Goal: Task Accomplishment & Management: Complete application form

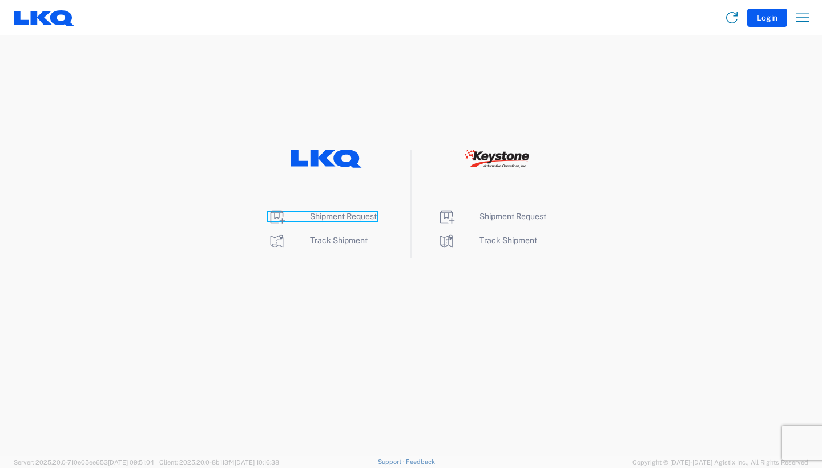
click at [340, 217] on span "Shipment Request" at bounding box center [343, 216] width 67 height 9
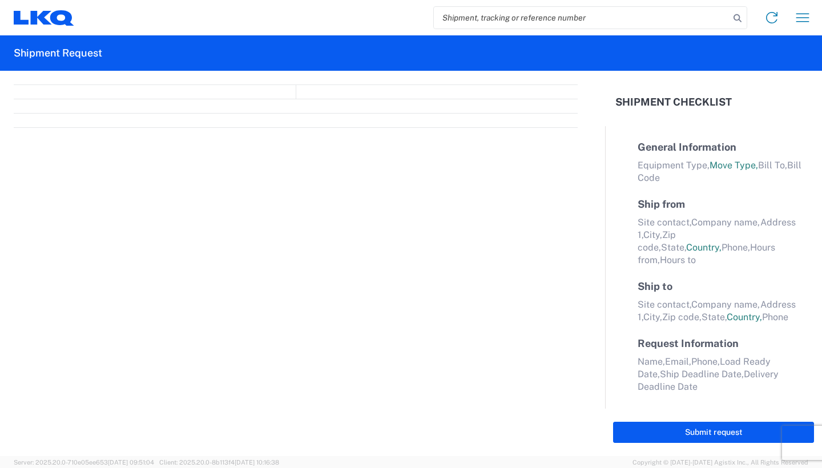
select select "FULL"
select select "LBS"
select select "IN"
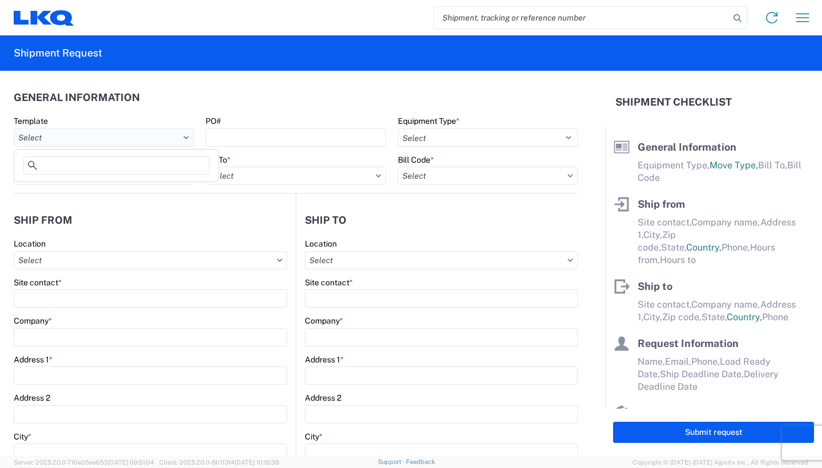
click at [177, 140] on input "text" at bounding box center [104, 137] width 180 height 18
type input "1755"
click at [151, 192] on div "Dedicated_1755_1760_Eng Trans" at bounding box center [117, 188] width 200 height 18
type input "Dedicated_1755_1760_Eng Trans"
select select "STDV"
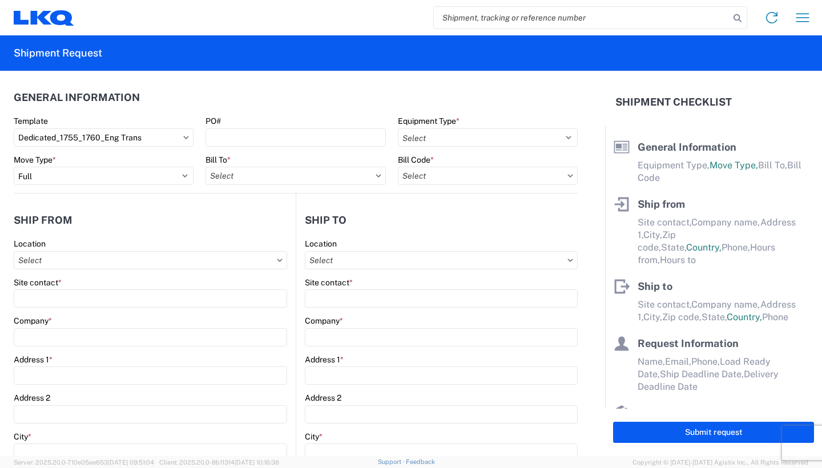
select select
type input "Shipper"
type input "LKQ Corp"
type input "[STREET_ADDRESS]"
type input "[PERSON_NAME]"
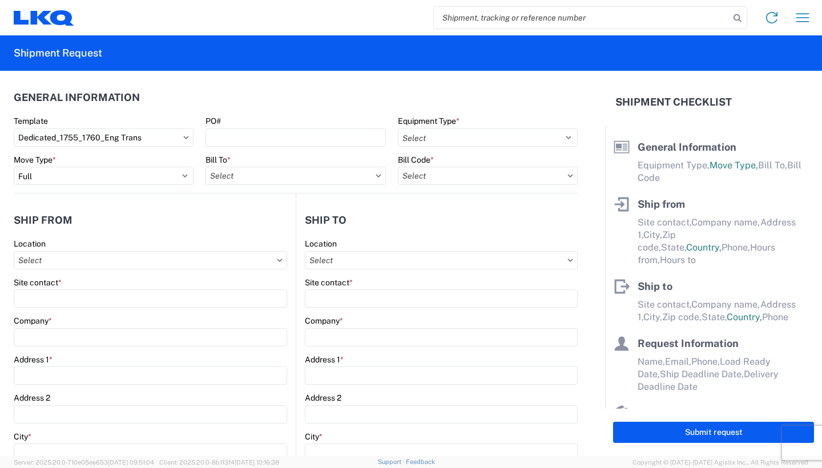
type input "80102"
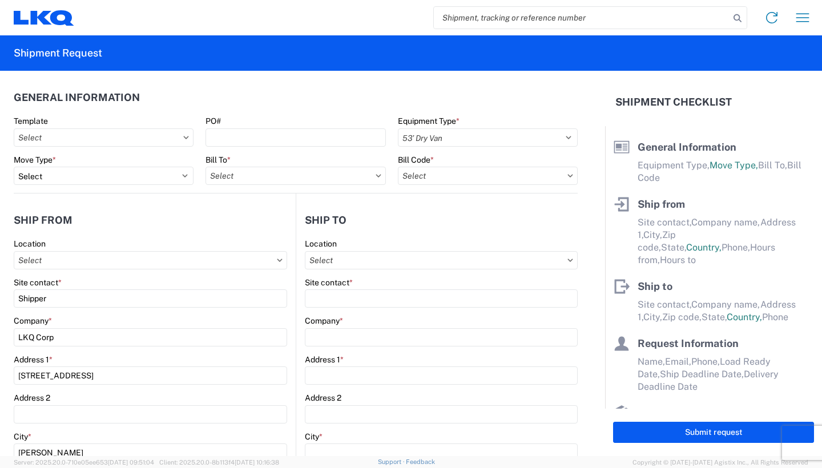
type input "Receiver"
type input "LKQ Corporation"
type input "[STREET_ADDRESS]"
type input "[GEOGRAPHIC_DATA]"
type input "77038"
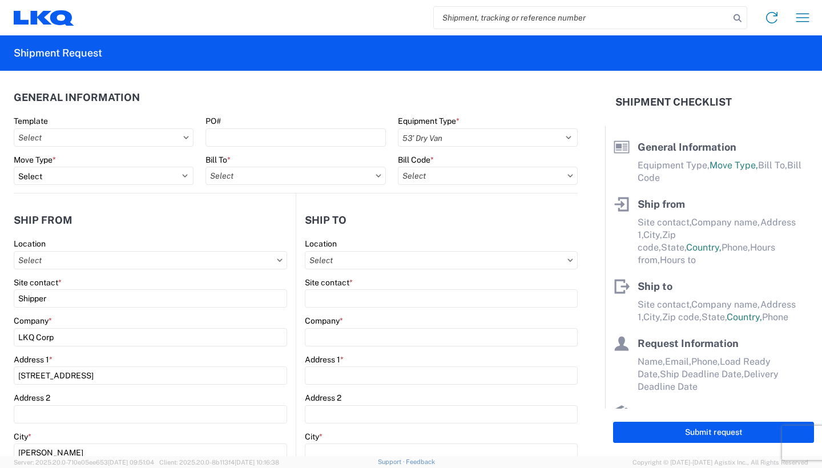
type input "[DATE]"
type input "40000"
type input "Other"
type input "1"
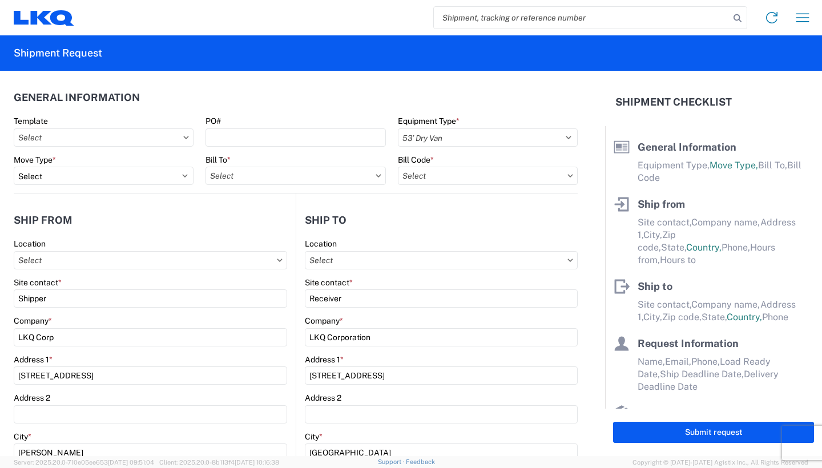
select select "CO"
select select "US"
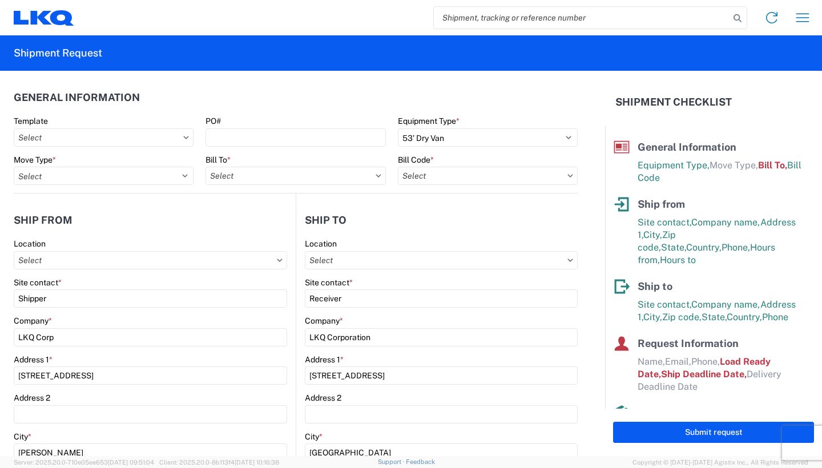
type input "1755 [PERSON_NAME]"
type input "1760 - LKQ Best Core"
type input "1755-6300-66000-0000 - 1755 Freight Out"
click at [349, 173] on input "text" at bounding box center [295, 176] width 180 height 18
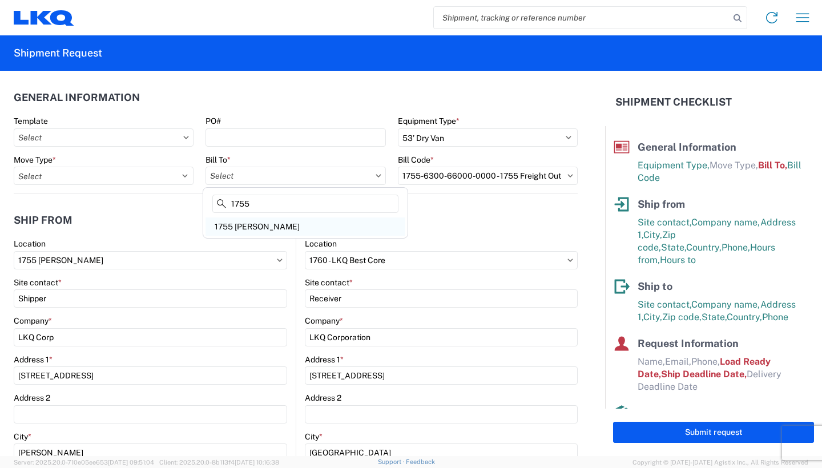
type input "1755"
click at [326, 224] on div "1755 [PERSON_NAME]" at bounding box center [305, 226] width 200 height 18
type input "1755 [PERSON_NAME]"
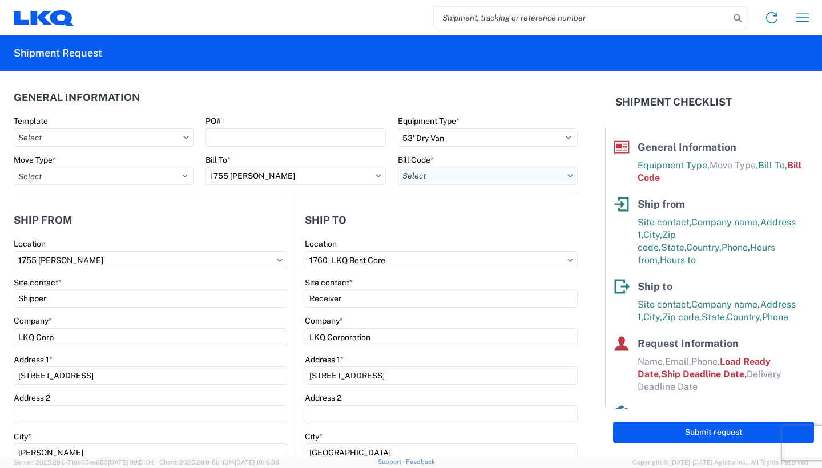
click at [541, 180] on input "text" at bounding box center [488, 176] width 180 height 18
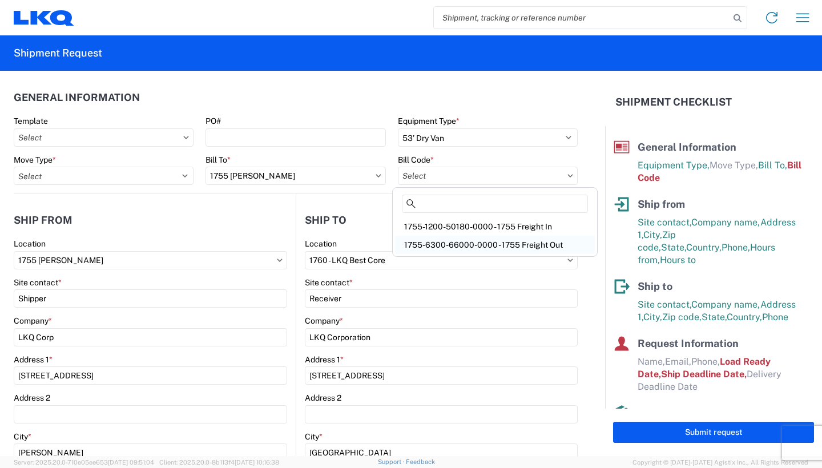
click at [543, 245] on div "1755-6300-66000-0000 - 1755 Freight Out" at bounding box center [495, 245] width 200 height 18
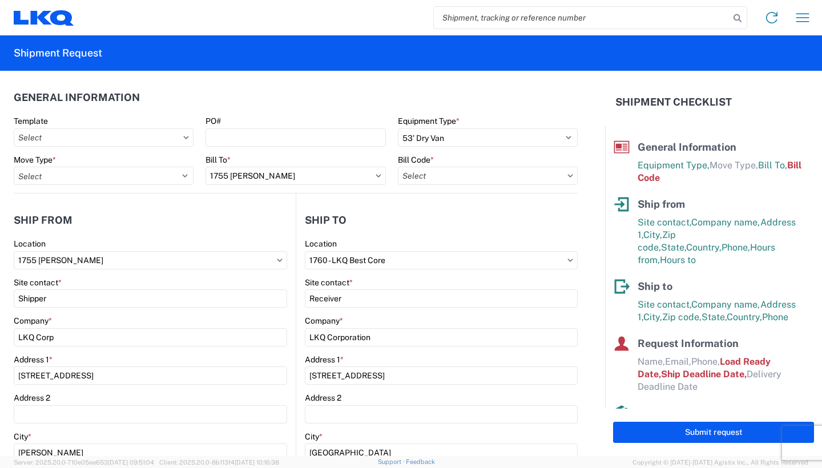
type input "1755-6300-66000-0000 - 1755 Freight Out"
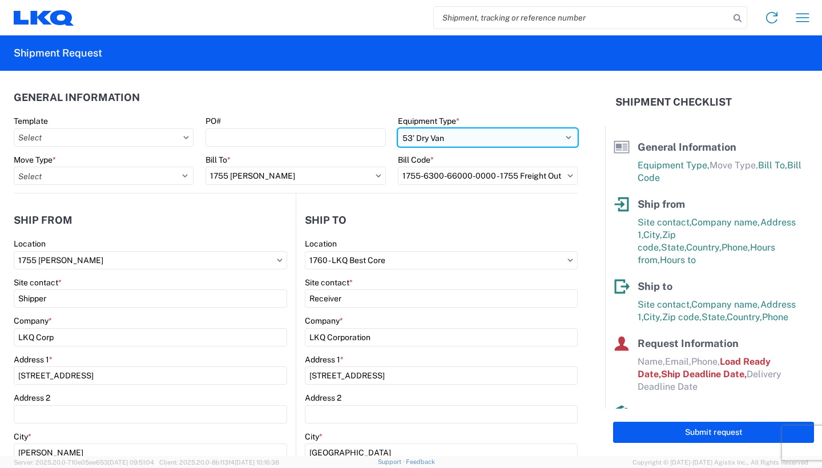
click at [545, 137] on select "Select 53’ Dry Van Flatbed Dropdeck (van) Lowboy (flatbed) Rail" at bounding box center [488, 137] width 180 height 18
click at [398, 128] on select "Select 53’ Dry Van Flatbed Dropdeck (van) Lowboy (flatbed) Rail" at bounding box center [488, 137] width 180 height 18
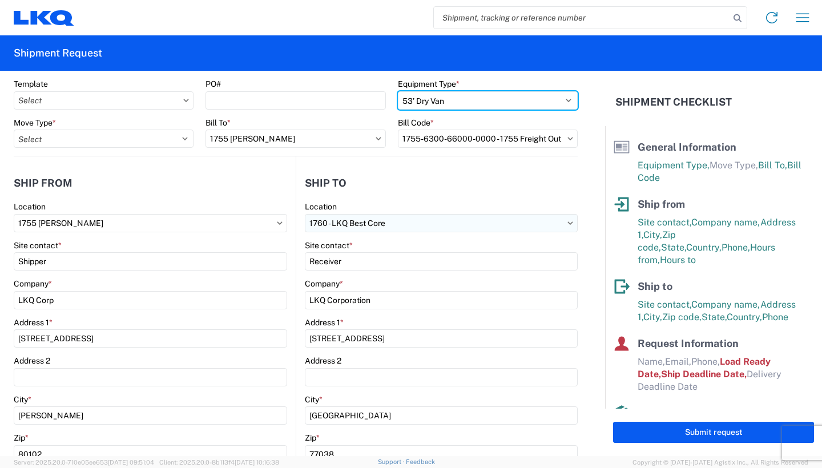
scroll to position [57, 0]
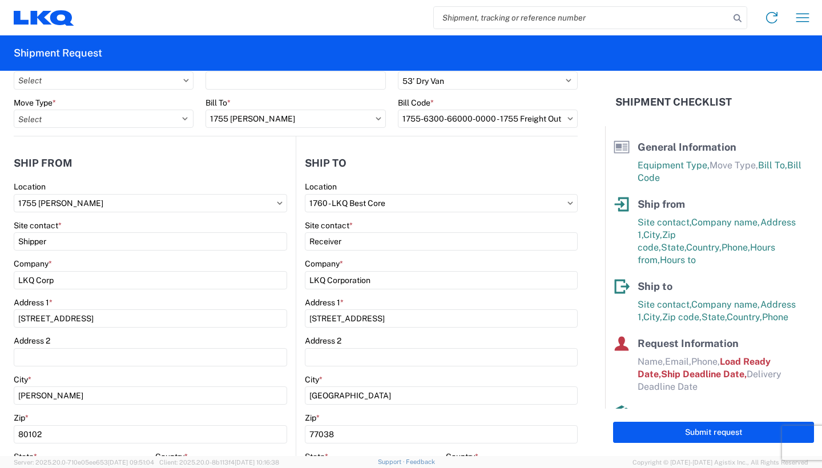
click at [503, 167] on header "Ship to" at bounding box center [436, 163] width 281 height 26
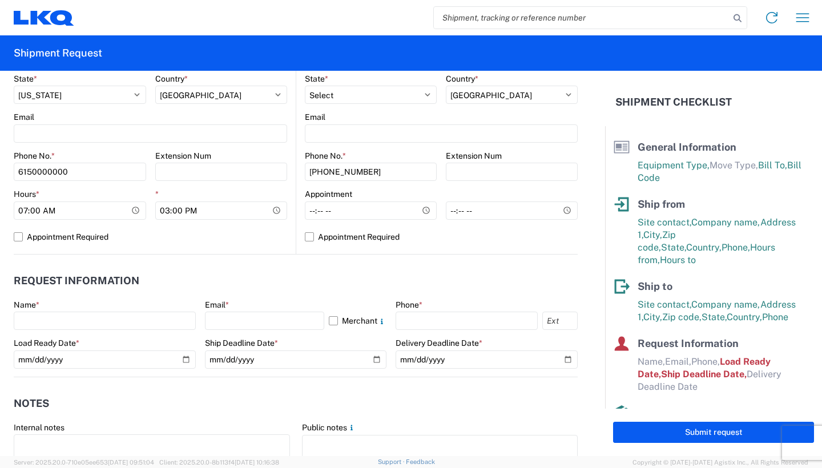
scroll to position [399, 0]
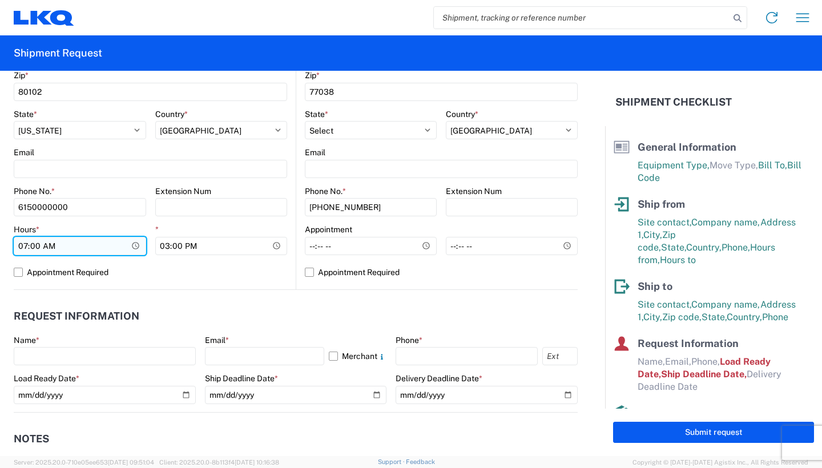
click at [34, 246] on input "07:00:00" at bounding box center [80, 246] width 132 height 18
click at [135, 244] on input "07:00:00" at bounding box center [80, 246] width 132 height 18
type input "08:00"
click at [221, 297] on agx-request-info "Request Information Name * Email * Merchant Phone * Load Ready Date * [DATE] Sh…" at bounding box center [296, 351] width 564 height 123
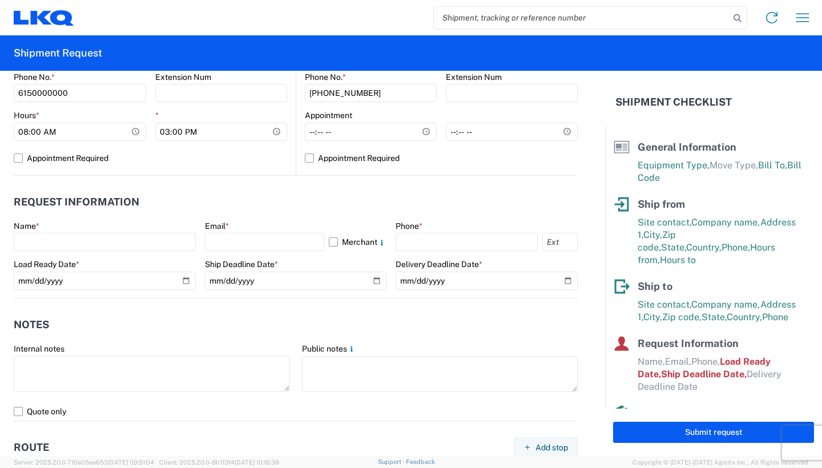
scroll to position [571, 0]
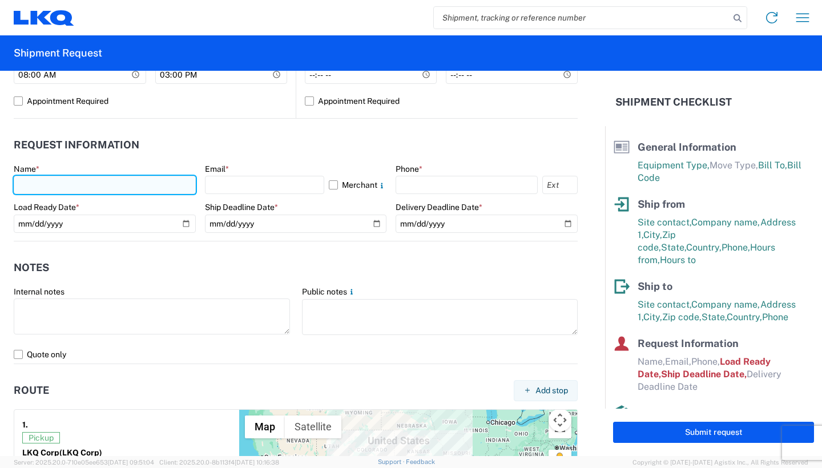
click at [73, 191] on input "text" at bounding box center [105, 185] width 182 height 18
click at [118, 189] on input "text" at bounding box center [105, 185] width 182 height 18
type input "[PERSON_NAME]"
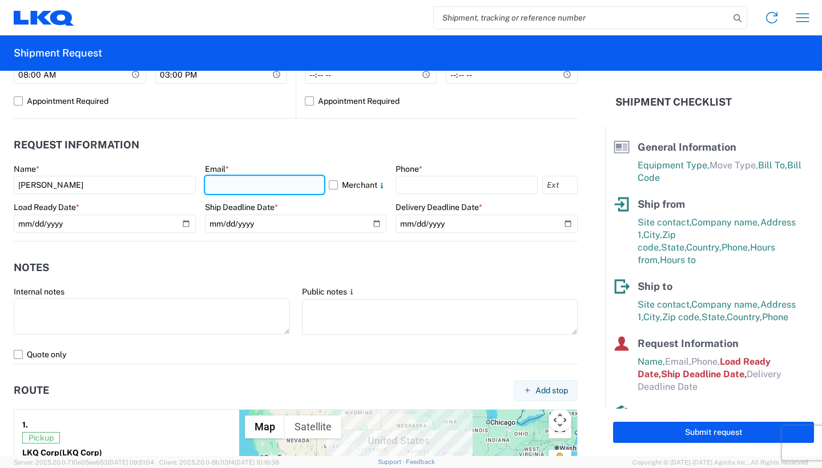
click at [246, 185] on input "text" at bounding box center [265, 185] width 120 height 18
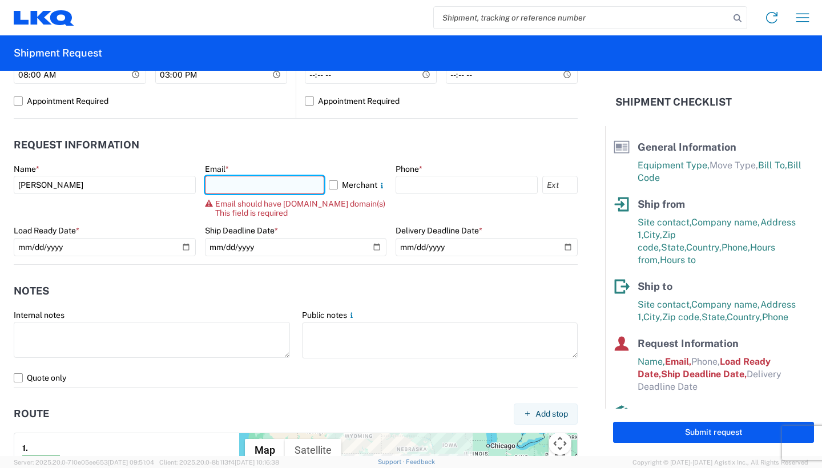
click at [252, 184] on input "text" at bounding box center [265, 185] width 120 height 18
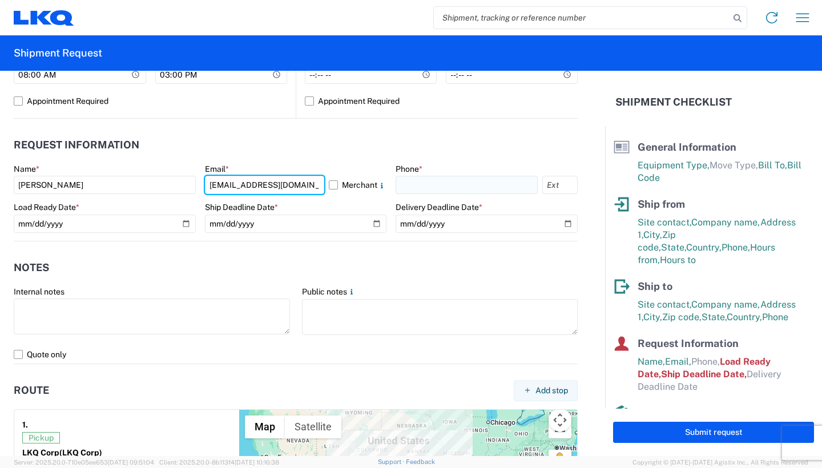
type input "[EMAIL_ADDRESS][DOMAIN_NAME]"
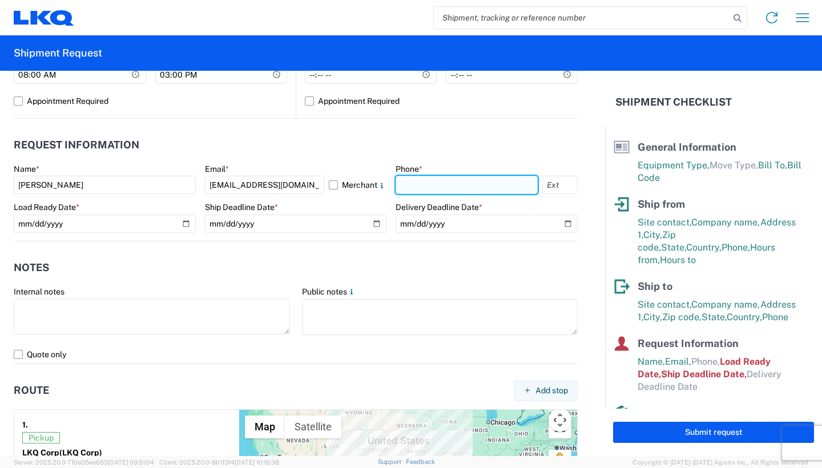
click at [455, 185] on input "text" at bounding box center [466, 185] width 142 height 18
type input "[PHONE_NUMBER]"
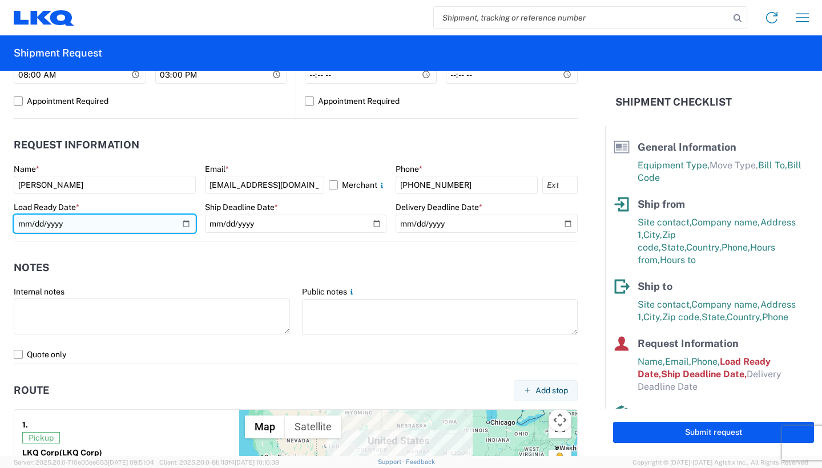
click at [183, 224] on input "[DATE]" at bounding box center [105, 224] width 182 height 18
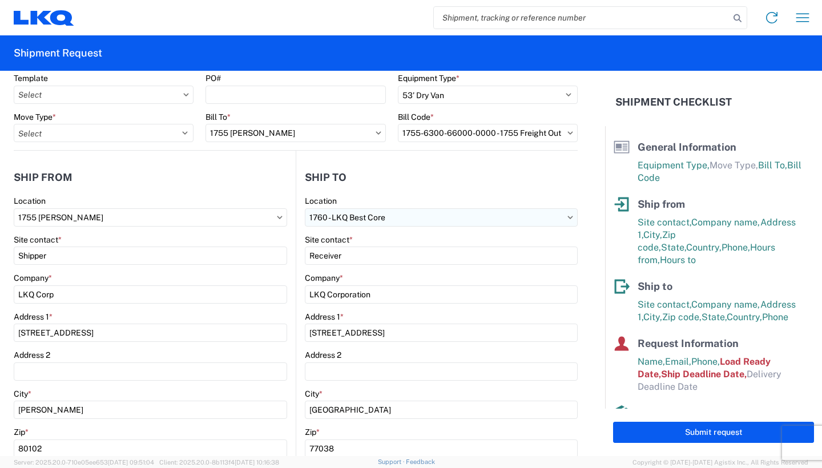
scroll to position [0, 0]
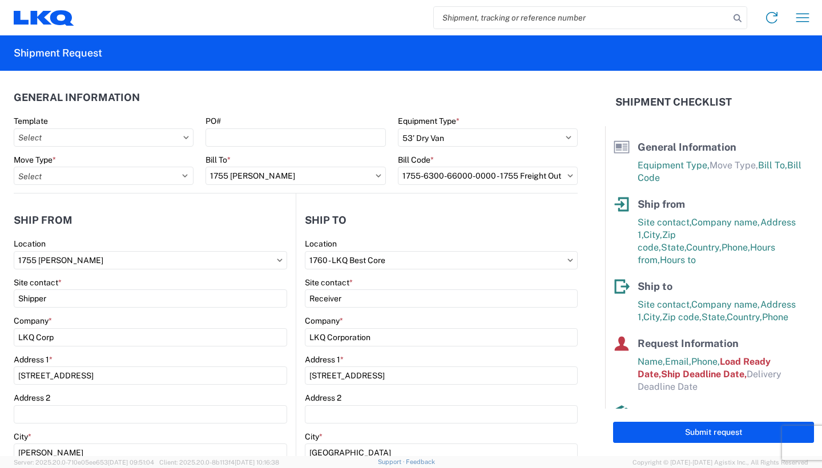
click at [537, 216] on header "Ship to" at bounding box center [436, 220] width 281 height 26
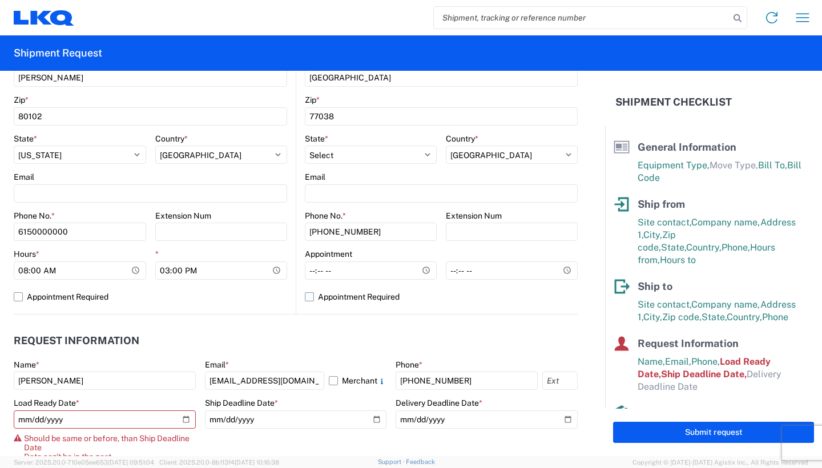
scroll to position [399, 0]
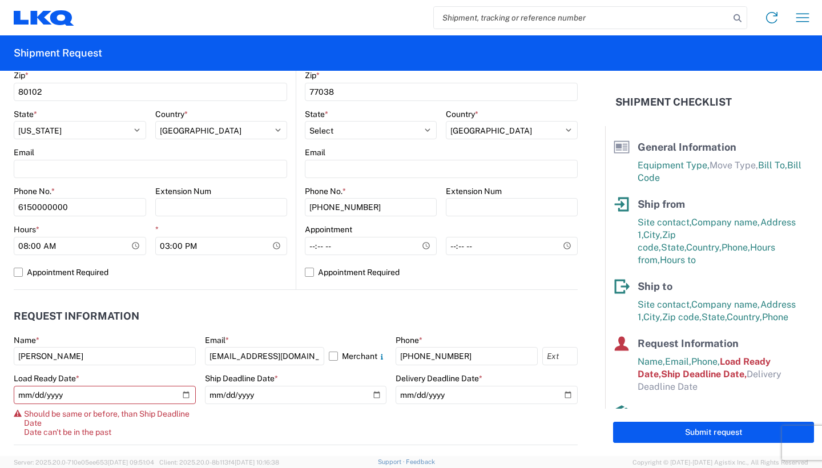
click at [486, 302] on agx-request-info "Request Information Name * [PERSON_NAME] Email * [EMAIL_ADDRESS][DOMAIN_NAME] M…" at bounding box center [296, 367] width 564 height 155
click at [463, 297] on agx-request-info "Request Information Name * [PERSON_NAME] Email * [EMAIL_ADDRESS][DOMAIN_NAME] M…" at bounding box center [296, 367] width 564 height 155
click at [464, 306] on header "Request Information" at bounding box center [296, 317] width 564 height 26
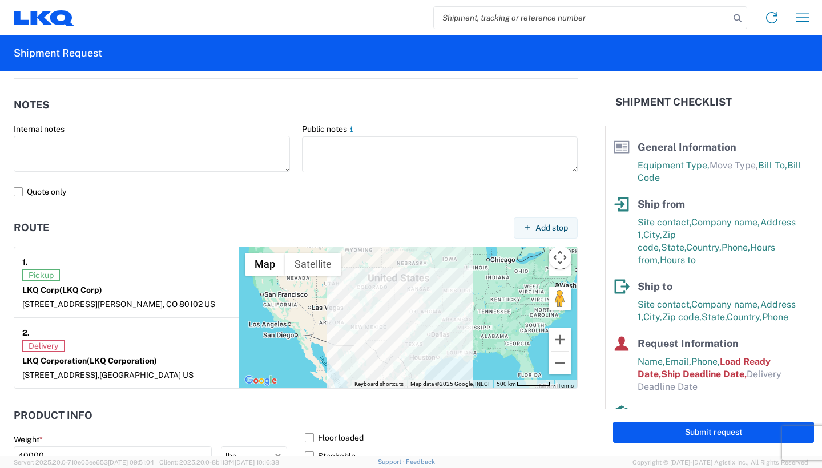
scroll to position [799, 0]
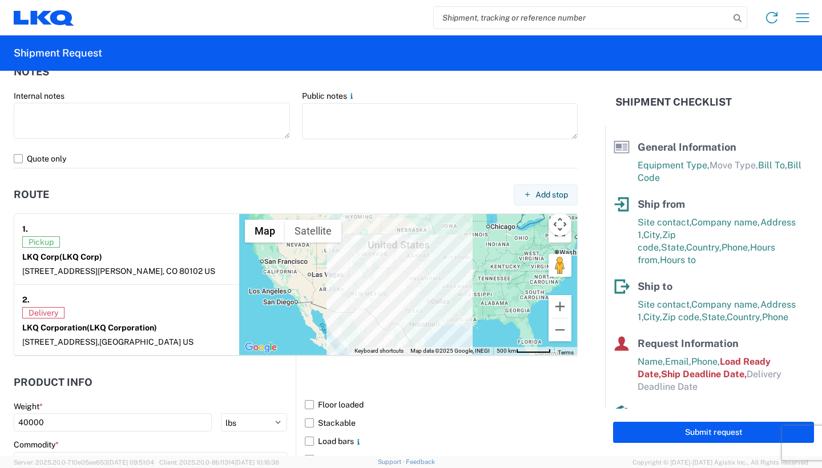
click at [417, 184] on header "Route Add stop" at bounding box center [296, 195] width 564 height 26
copy strong "1"
click at [455, 406] on label "Floor loaded" at bounding box center [441, 404] width 273 height 18
click at [0, 0] on input "Floor loaded" at bounding box center [0, 0] width 0 height 0
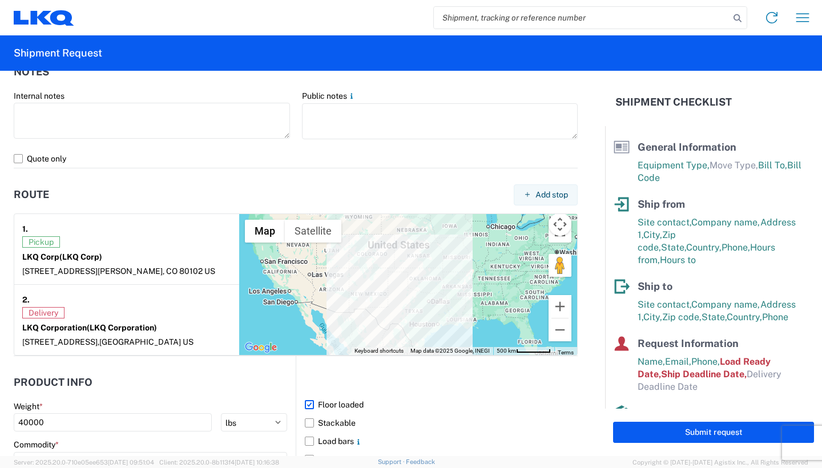
click at [474, 376] on header at bounding box center [436, 383] width 281 height 26
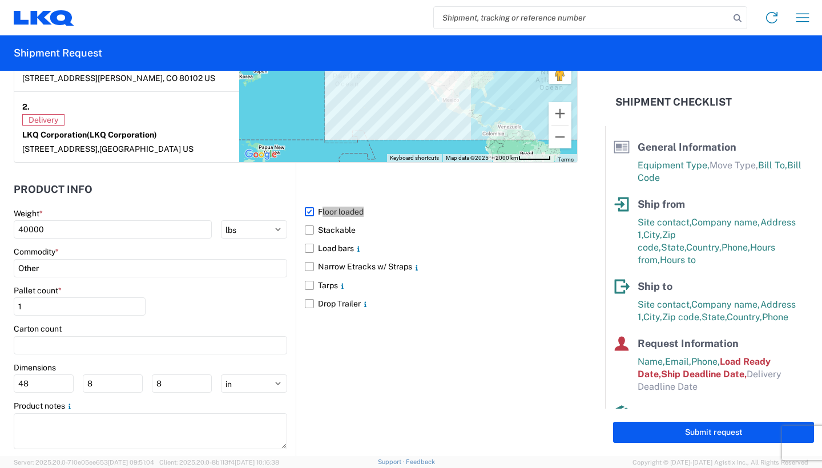
scroll to position [1016, 0]
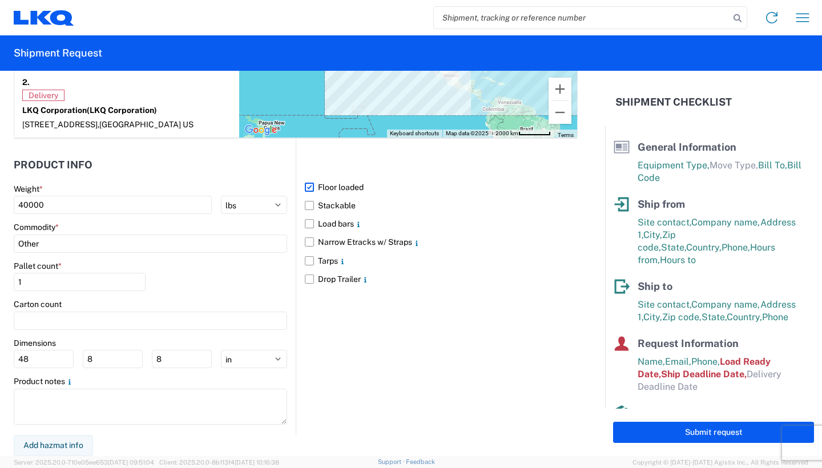
click at [517, 411] on div "Floor loaded Stackable Load bars Narrow Etracks w/ Straps Tarps Drop Trailer" at bounding box center [437, 287] width 282 height 296
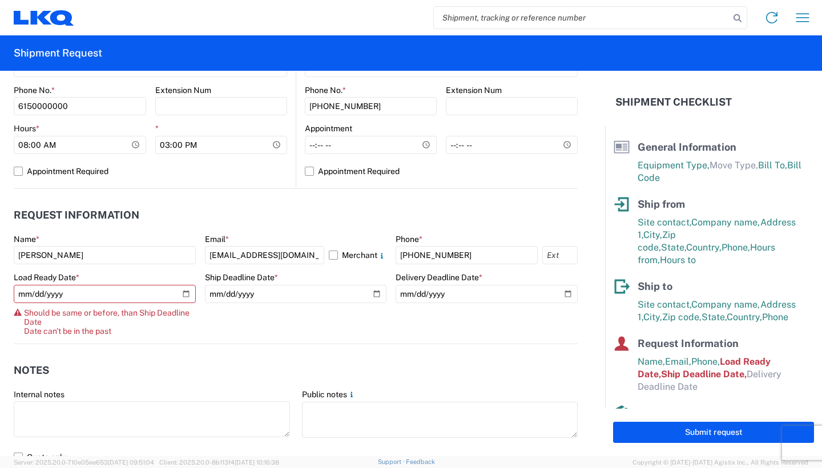
scroll to position [503, 0]
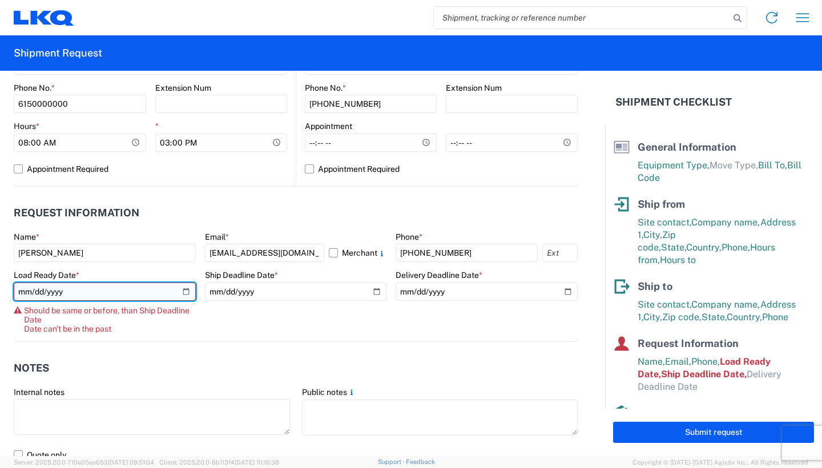
click at [180, 294] on input "[DATE]" at bounding box center [105, 291] width 182 height 18
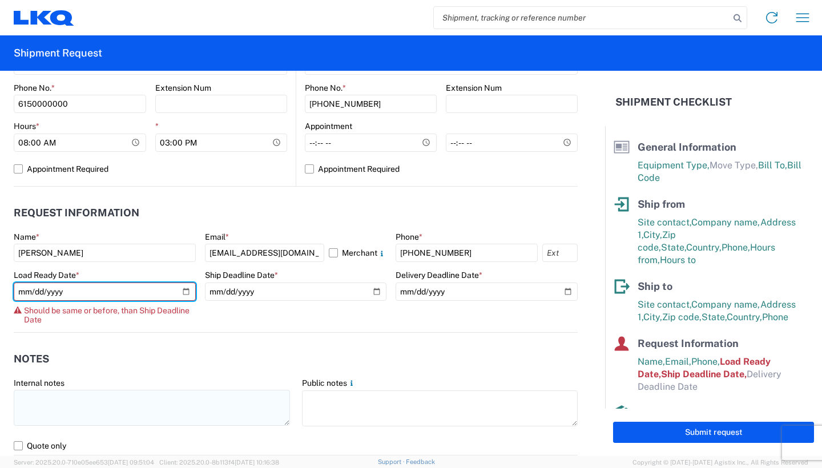
type input "[DATE]"
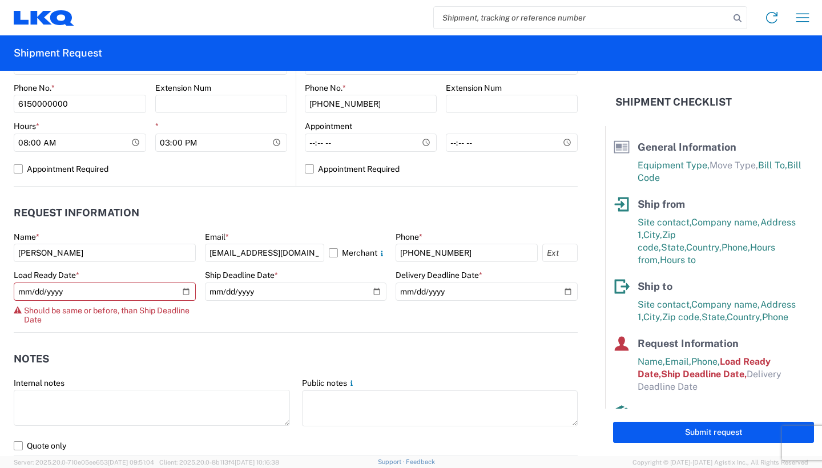
click at [307, 341] on agx-notes "Notes Internal notes Public notes Quote only" at bounding box center [296, 394] width 564 height 123
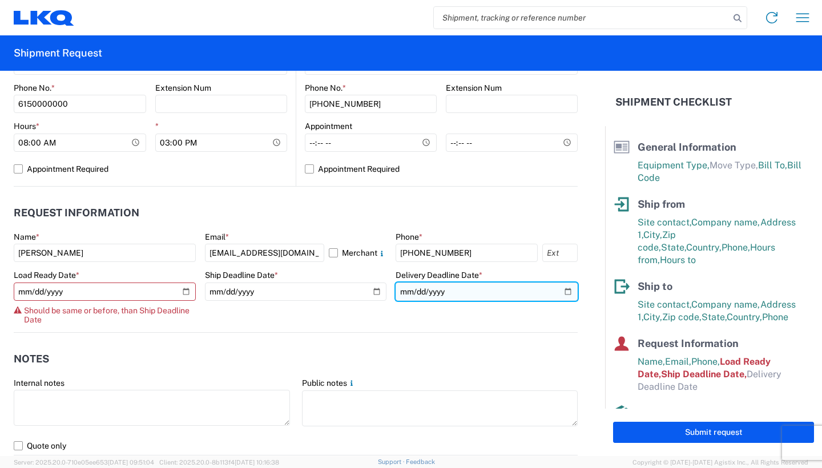
click at [458, 283] on input "date" at bounding box center [486, 291] width 182 height 18
click at [480, 294] on input "date" at bounding box center [486, 291] width 182 height 18
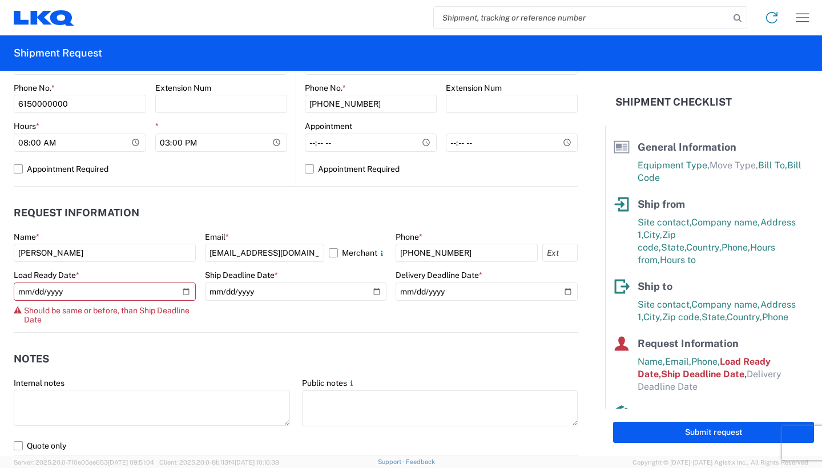
click at [276, 309] on agx-form-control-wrapper-v2 "Ship Deadline Date * [DATE]" at bounding box center [296, 301] width 182 height 62
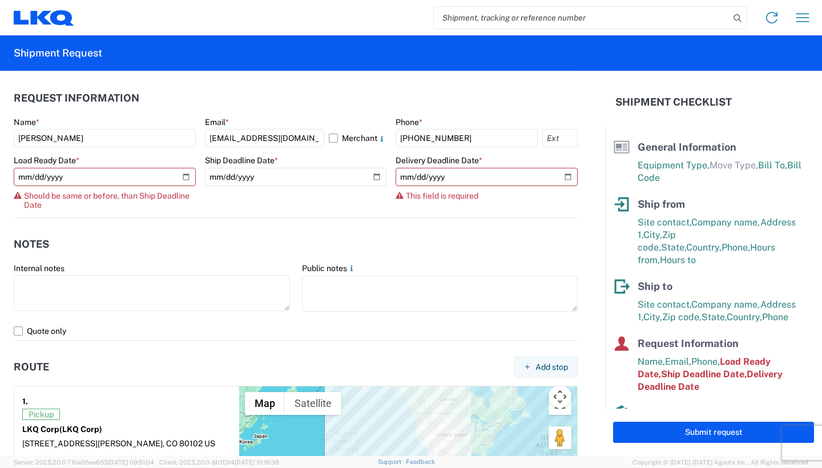
scroll to position [617, 0]
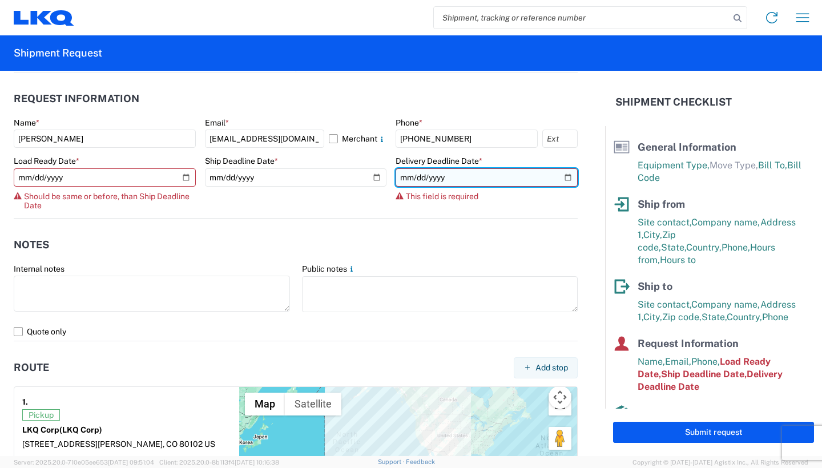
click at [557, 175] on input "date" at bounding box center [486, 177] width 182 height 18
click at [559, 176] on input "date" at bounding box center [486, 177] width 182 height 18
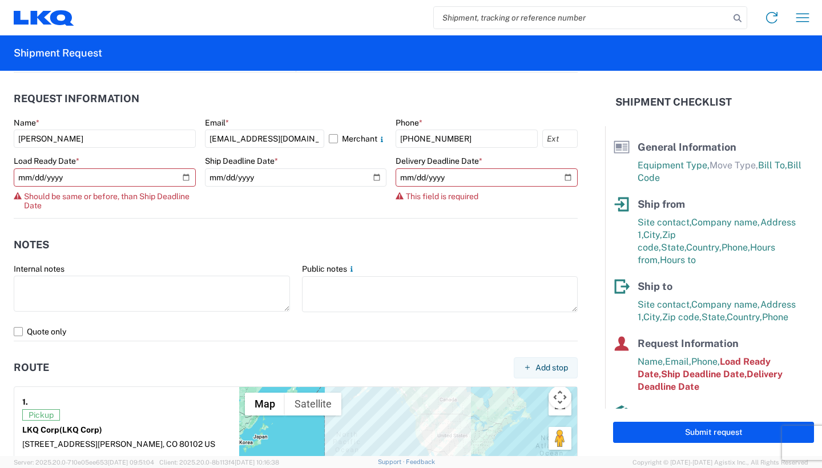
click at [552, 209] on agx-form-control-wrapper-v2 "Delivery Deadline Date * This field is required" at bounding box center [486, 187] width 182 height 62
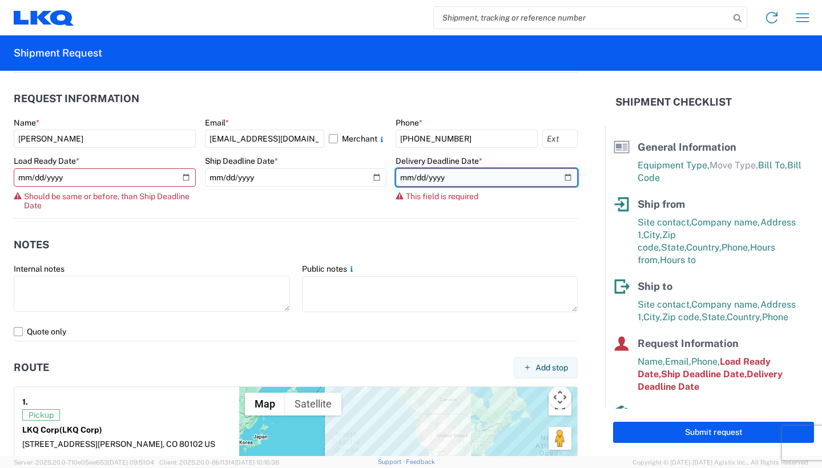
click at [563, 176] on input "date" at bounding box center [486, 177] width 182 height 18
click at [560, 179] on input "[DATE]" at bounding box center [486, 177] width 182 height 18
type input "[DATE]"
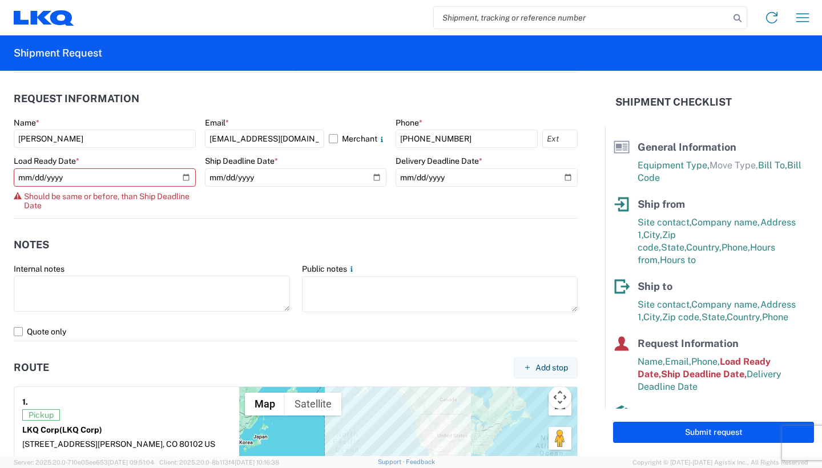
click at [510, 233] on header "Notes" at bounding box center [296, 245] width 564 height 26
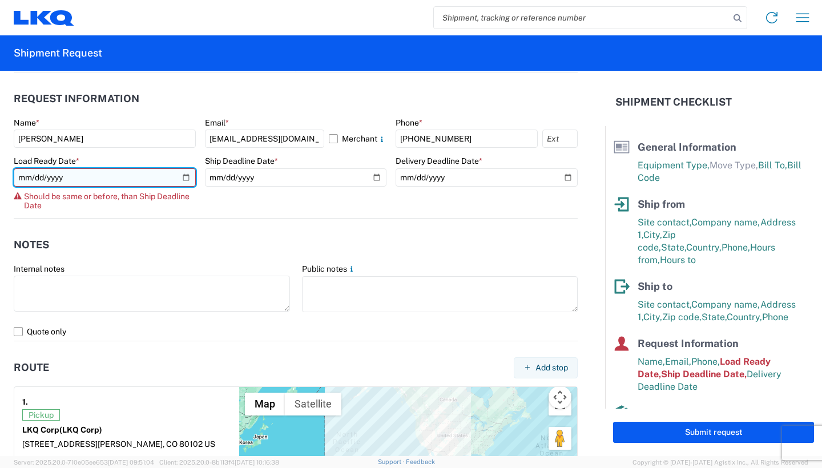
click at [179, 182] on input "[DATE]" at bounding box center [105, 177] width 182 height 18
click at [177, 177] on input "[DATE]" at bounding box center [105, 177] width 182 height 18
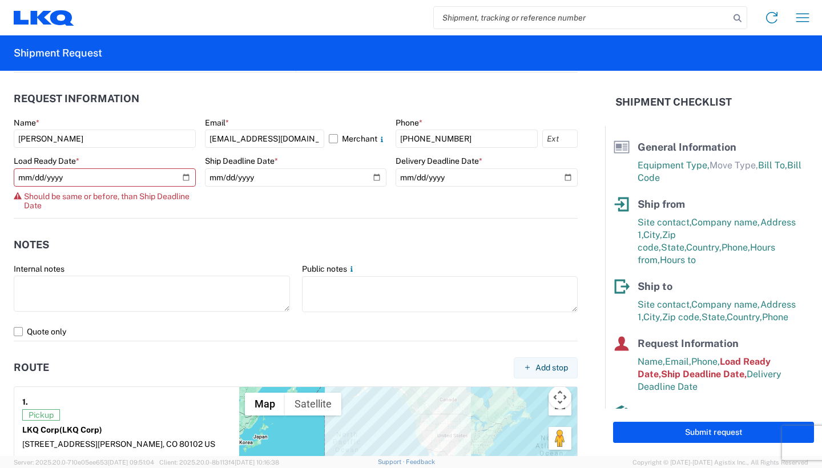
click at [174, 220] on agx-notes "Notes Internal notes Public notes Quote only" at bounding box center [296, 280] width 564 height 123
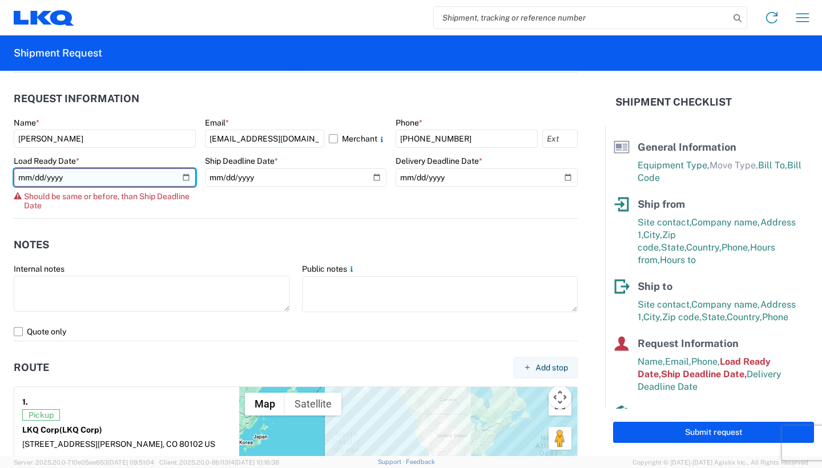
click at [186, 182] on input "[DATE]" at bounding box center [105, 177] width 182 height 18
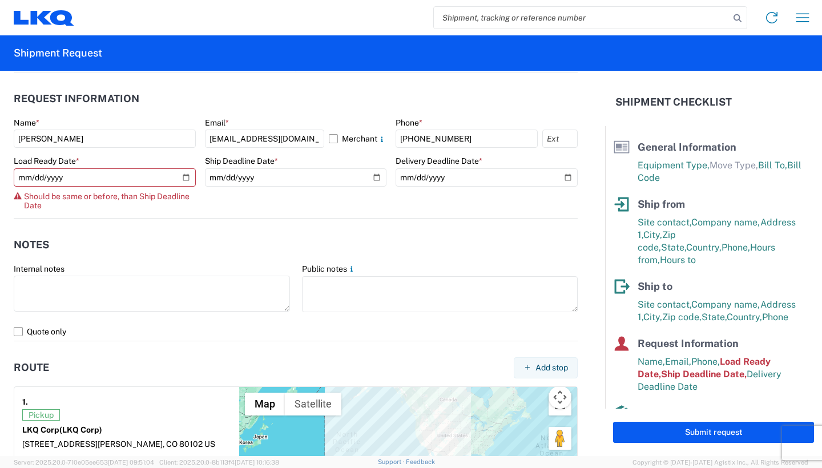
click at [67, 239] on header "Notes" at bounding box center [296, 245] width 564 height 26
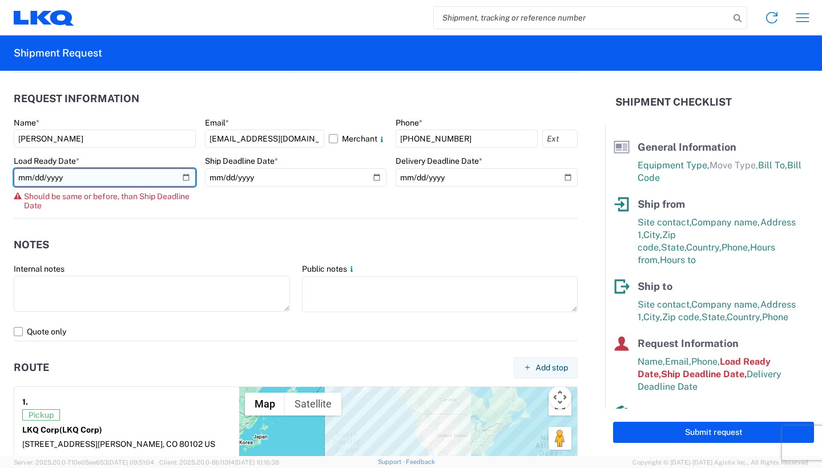
click at [181, 168] on input "[DATE]" at bounding box center [105, 177] width 182 height 18
click at [180, 178] on input "[DATE]" at bounding box center [105, 177] width 182 height 18
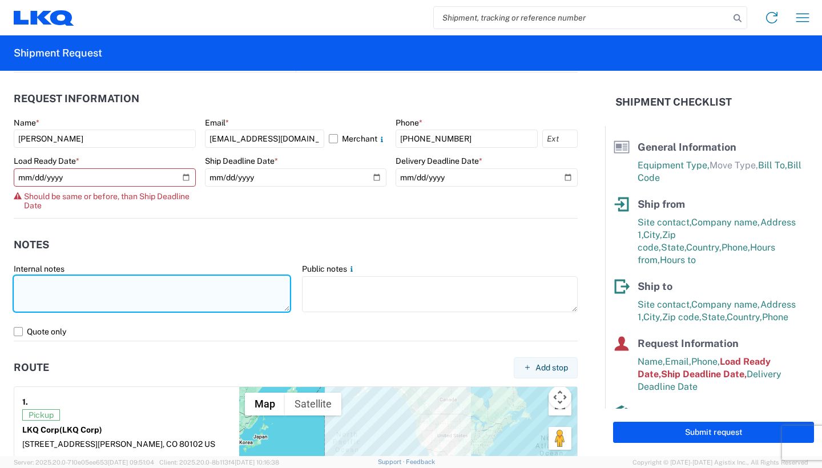
click at [183, 283] on textarea at bounding box center [152, 294] width 276 height 36
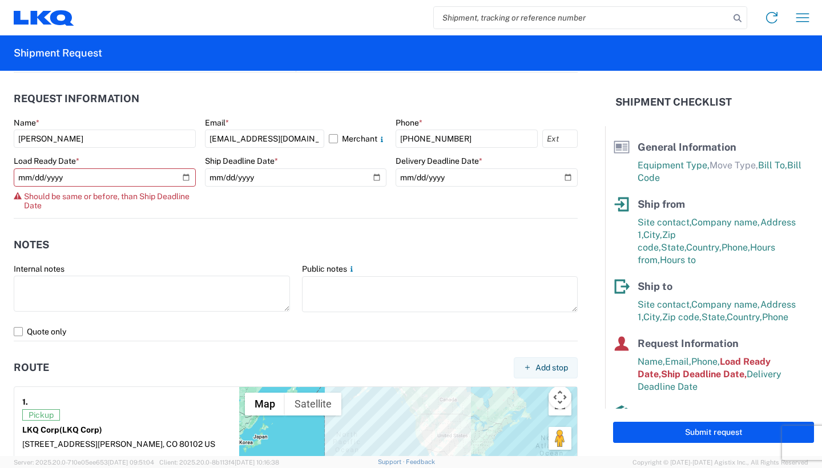
click at [251, 234] on header "Notes" at bounding box center [296, 245] width 564 height 26
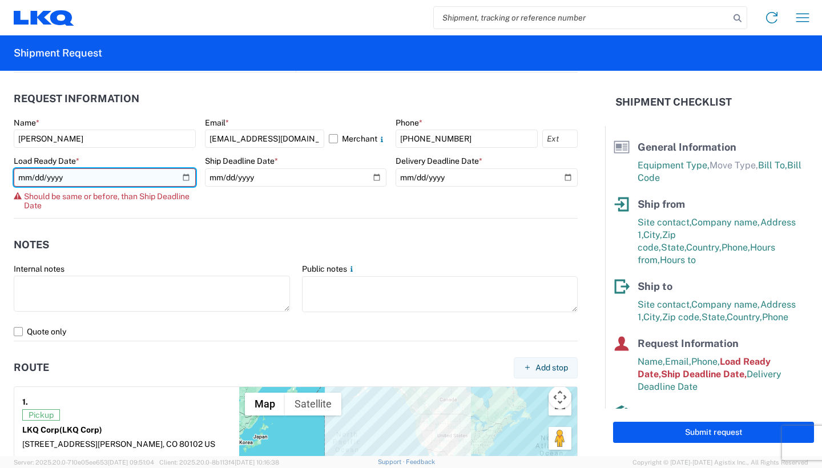
click at [185, 181] on input "[DATE]" at bounding box center [105, 177] width 182 height 18
type input "[DATE]"
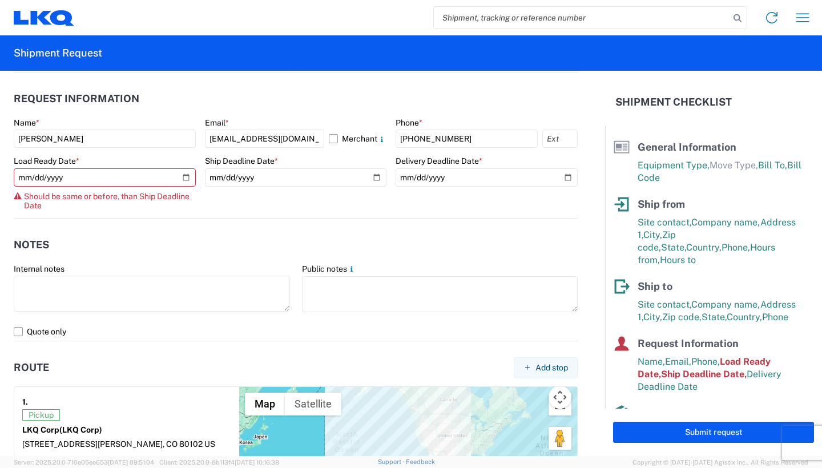
click at [200, 237] on header "Notes" at bounding box center [296, 245] width 564 height 26
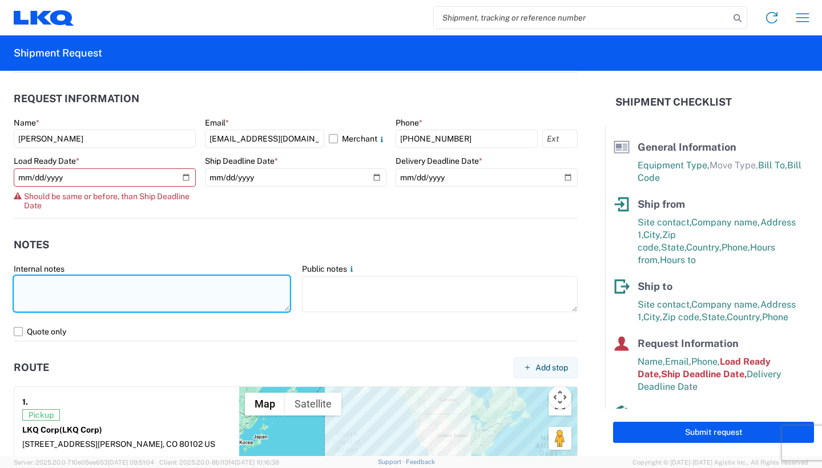
click at [180, 304] on textarea at bounding box center [152, 294] width 276 height 36
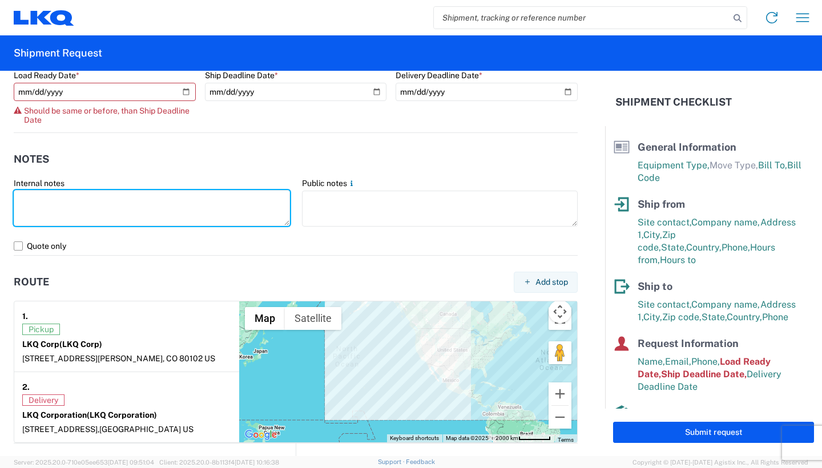
scroll to position [845, 0]
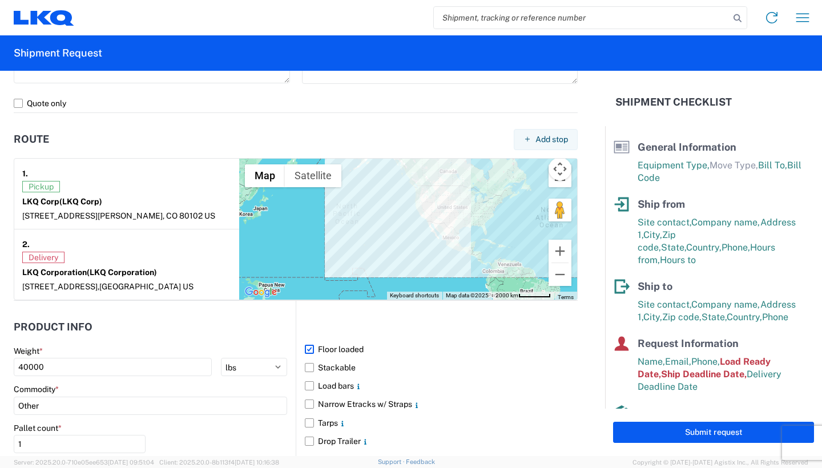
click at [322, 327] on header at bounding box center [436, 327] width 281 height 26
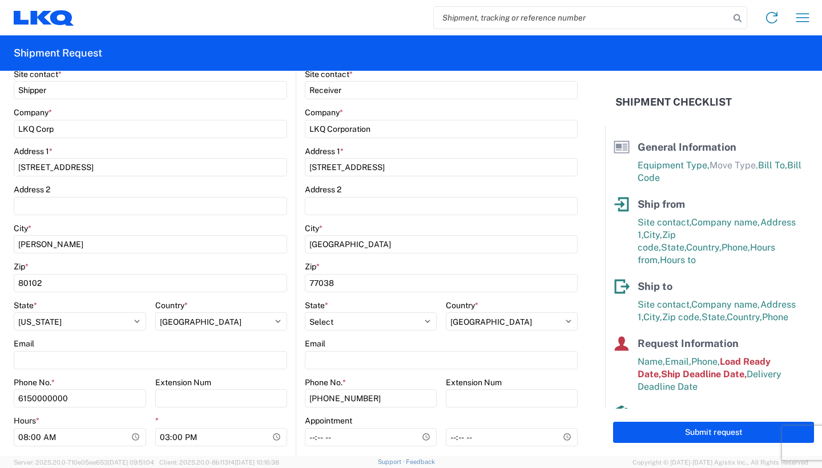
scroll to position [0, 0]
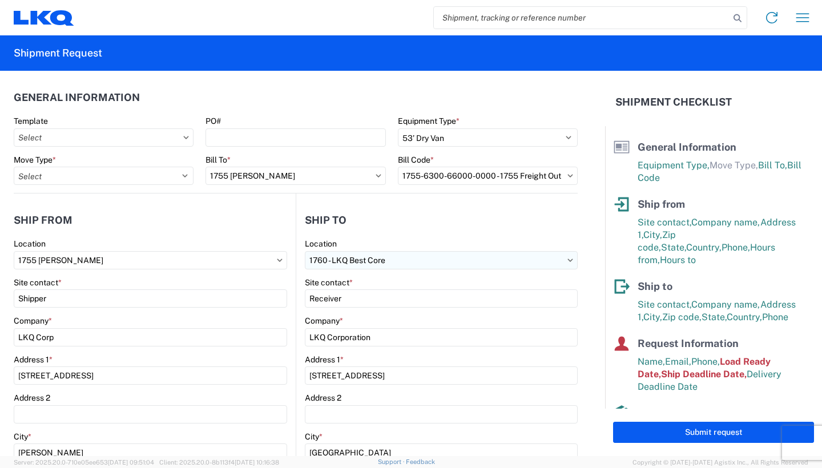
click at [393, 268] on input "1760 - LKQ Best Core" at bounding box center [441, 260] width 273 height 18
type input "1530"
click at [392, 313] on div "1530 - LKQ Viking Auto Salvage" at bounding box center [404, 311] width 200 height 18
type input "1530 - LKQ Viking Auto Salvage"
type input "[STREET_ADDRESS]"
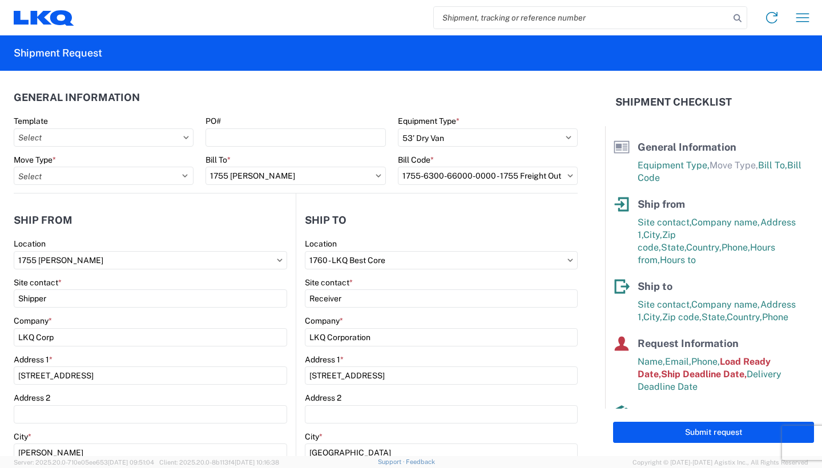
type input "[GEOGRAPHIC_DATA]"
type input "55057"
select select "US"
click at [182, 265] on input "1755 [PERSON_NAME]" at bounding box center [150, 260] width 273 height 18
type input "1530"
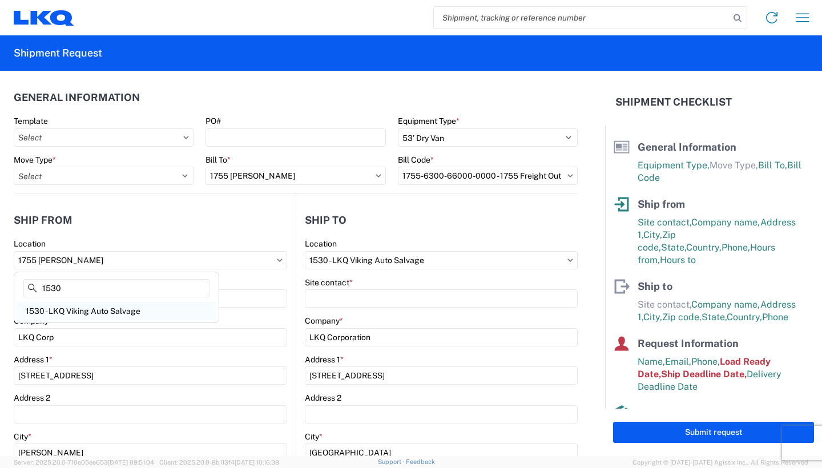
click at [166, 316] on div "1530 - LKQ Viking Auto Salvage" at bounding box center [117, 311] width 200 height 18
type input "1530 - LKQ Viking Auto Salvage"
type input "LKQ Corporation"
type input "[STREET_ADDRESS]"
type input "[GEOGRAPHIC_DATA]"
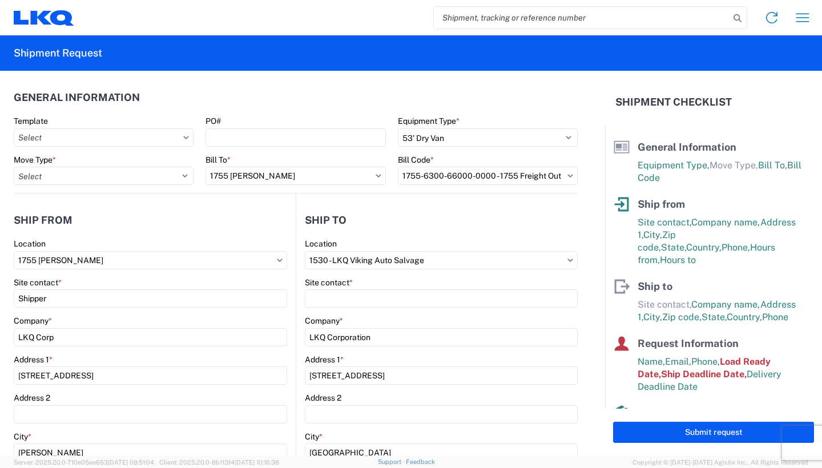
type input "55057"
select select "MN"
type input "[PHONE_NUMBER]"
type input "07:00"
type input "15:00"
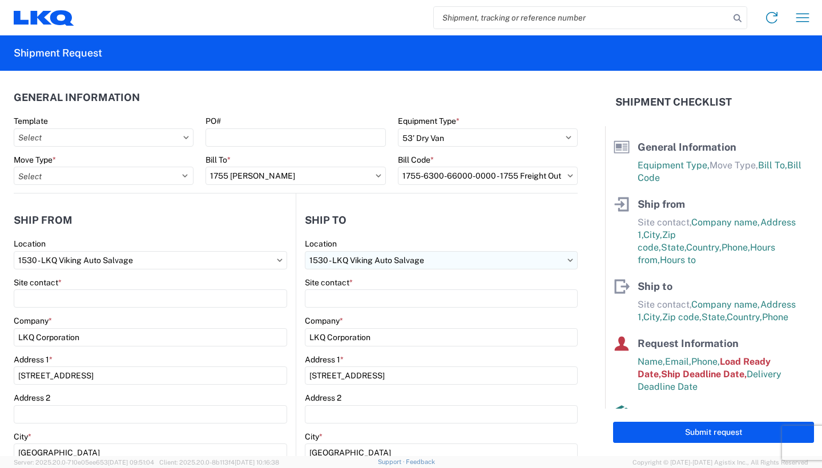
click at [346, 266] on input "1530 - LKQ Viking Auto Salvage" at bounding box center [441, 260] width 273 height 18
type input "1755"
click at [352, 320] on div "1755 1755 [PERSON_NAME]" at bounding box center [403, 297] width 205 height 51
click at [356, 314] on div "1755 [PERSON_NAME]" at bounding box center [404, 311] width 200 height 18
type input "1755 [PERSON_NAME]"
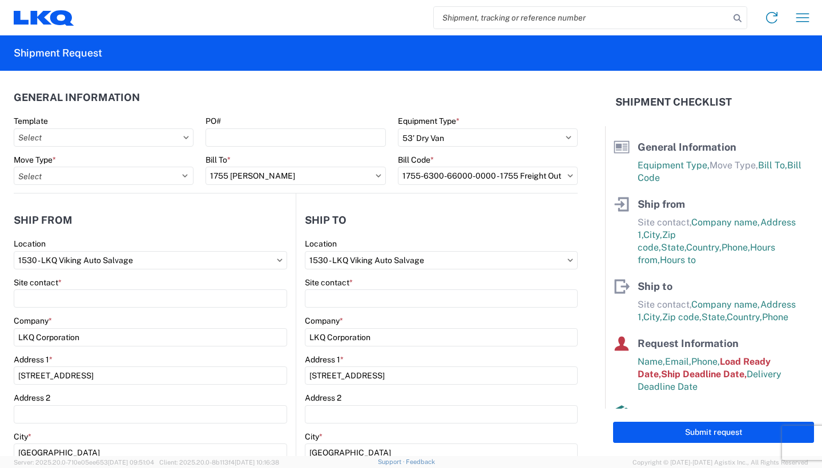
type input "LKQ Corp"
type input "[STREET_ADDRESS]"
type input "[PERSON_NAME]"
type input "80102"
select select "US"
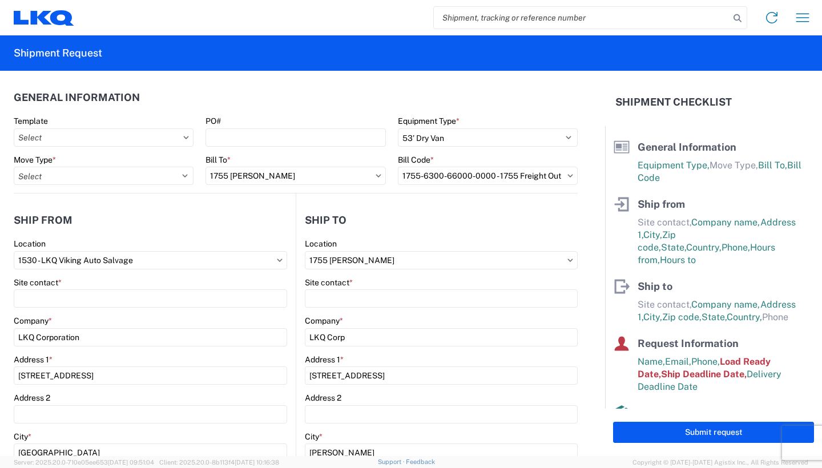
click at [185, 138] on icon at bounding box center [186, 137] width 6 height 3
click at [175, 139] on input "text" at bounding box center [104, 137] width 180 height 18
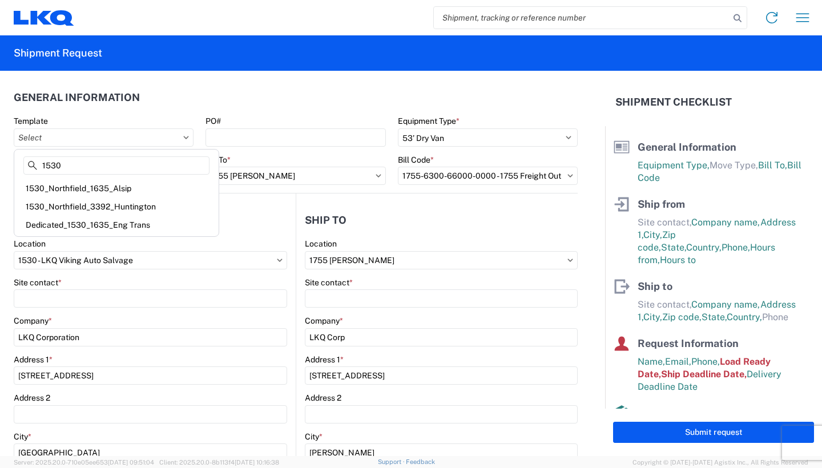
type input "1530"
click at [258, 201] on agx-shipment-stop-widget-v2 "Ship from 1530 Location 1530 - LKQ Viking Auto Salvage Site contact * Company *…" at bounding box center [155, 441] width 282 height 496
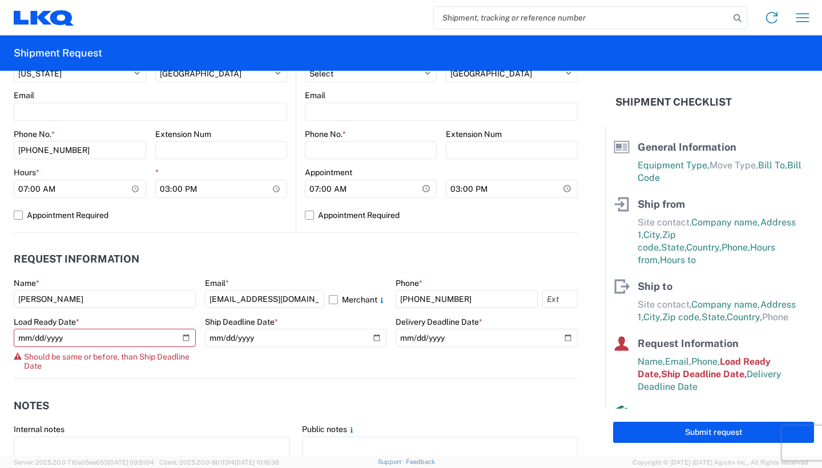
scroll to position [514, 0]
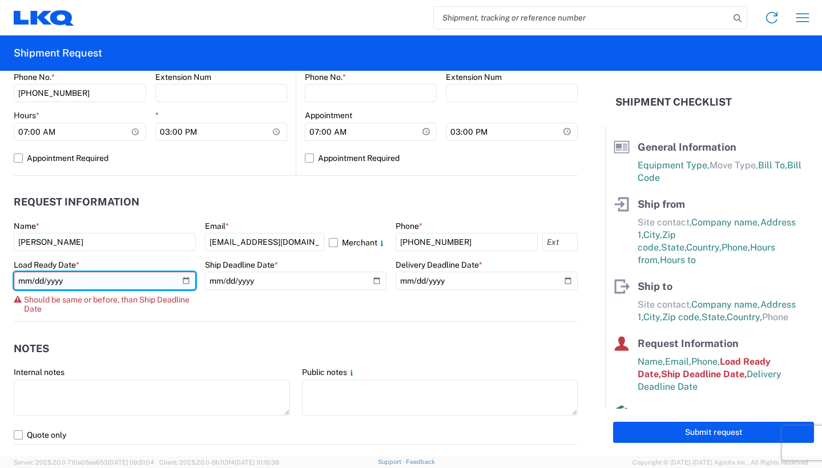
click at [181, 282] on input "[DATE]" at bounding box center [105, 281] width 182 height 18
click at [185, 279] on input "[DATE]" at bounding box center [105, 281] width 182 height 18
click at [183, 281] on input "[DATE]" at bounding box center [105, 281] width 182 height 18
type input "[DATE]"
click at [186, 277] on input "[DATE]" at bounding box center [105, 281] width 182 height 18
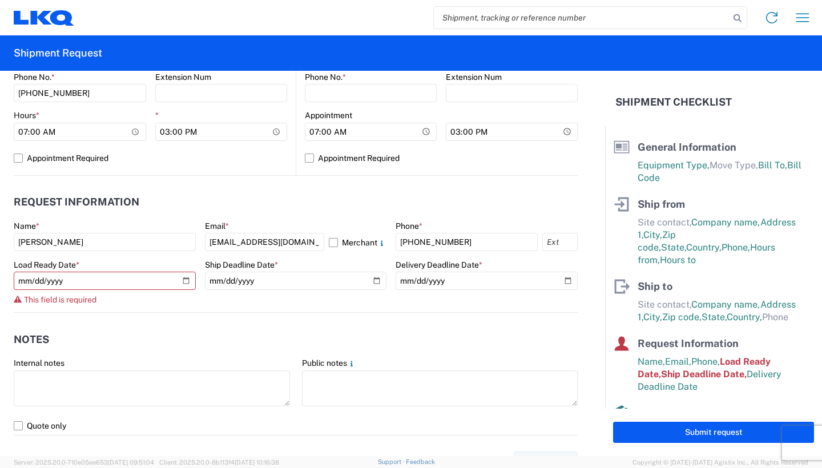
click at [304, 354] on agx-form-section "Notes Internal notes Public notes Quote only" at bounding box center [296, 380] width 564 height 108
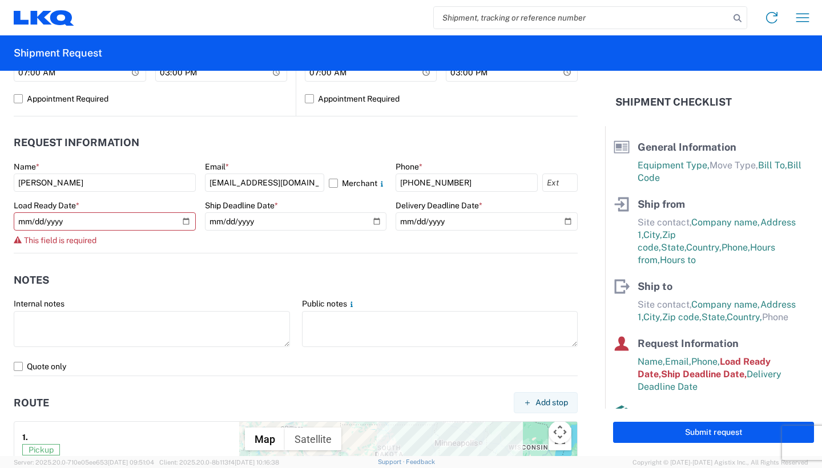
scroll to position [628, 0]
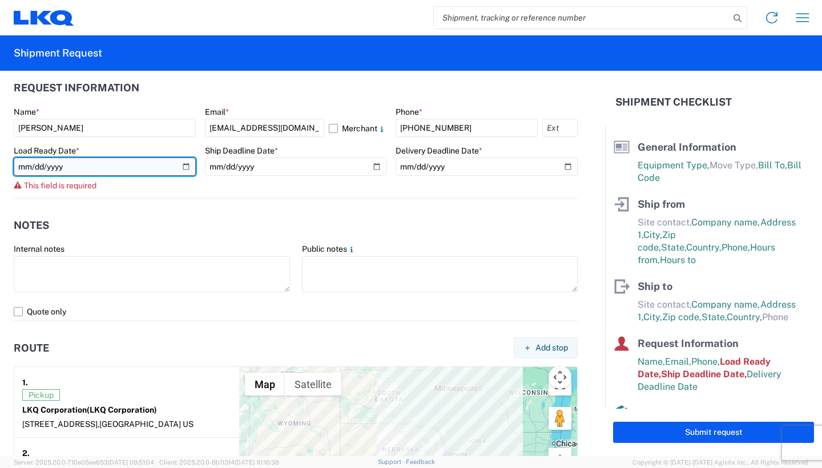
click at [185, 164] on input "date" at bounding box center [105, 166] width 182 height 18
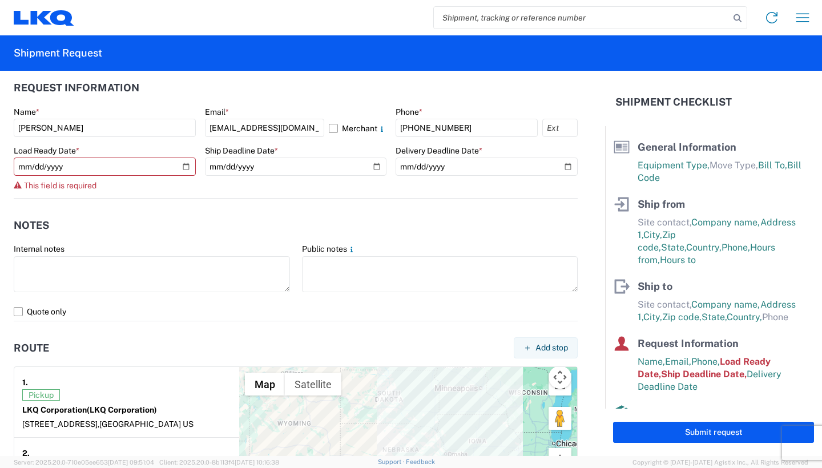
click at [177, 195] on agx-form-control-wrapper-v2 "Load Ready Date * This field is required" at bounding box center [105, 171] width 182 height 53
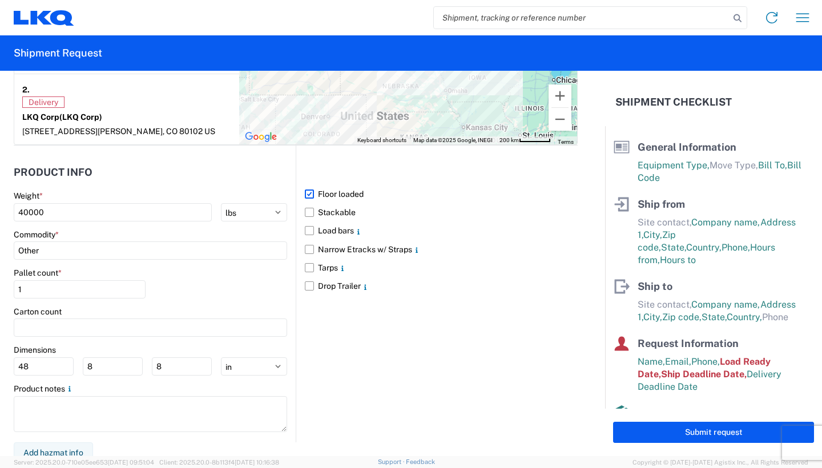
scroll to position [1009, 0]
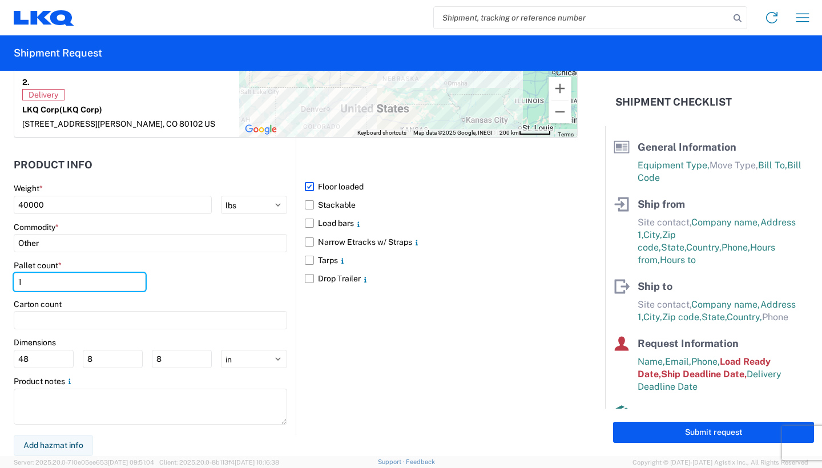
drag, startPoint x: 87, startPoint y: 289, endPoint x: -25, endPoint y: 284, distance: 111.9
click at [0, 284] on html "Home Shipment request Shipment tracking Shipment Request General Information Te…" at bounding box center [411, 234] width 822 height 468
type input "44"
